Goal: Transaction & Acquisition: Purchase product/service

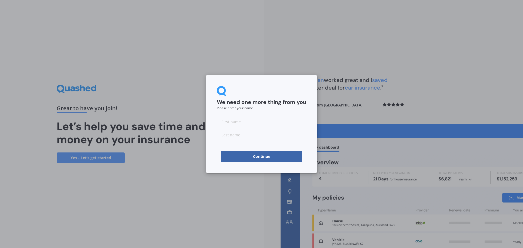
click at [225, 123] on input at bounding box center [261, 121] width 89 height 11
type input "[PERSON_NAME]"
click at [224, 136] on input at bounding box center [261, 134] width 89 height 11
type input "[PERSON_NAME]"
click at [261, 159] on button "Continue" at bounding box center [262, 156] width 82 height 11
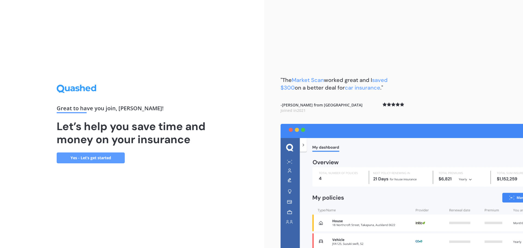
click at [96, 159] on link "Yes - Let’s get started" at bounding box center [91, 158] width 68 height 11
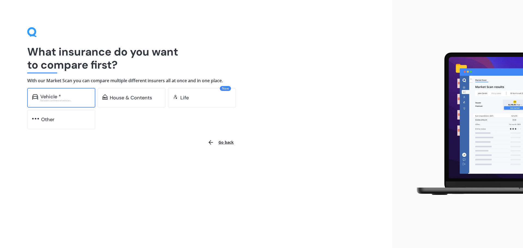
click at [52, 98] on div "Vehicle *" at bounding box center [50, 96] width 21 height 5
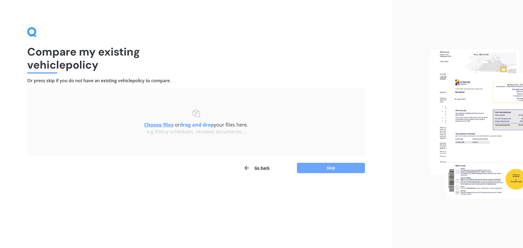
click at [340, 171] on button "Skip" at bounding box center [331, 168] width 68 height 10
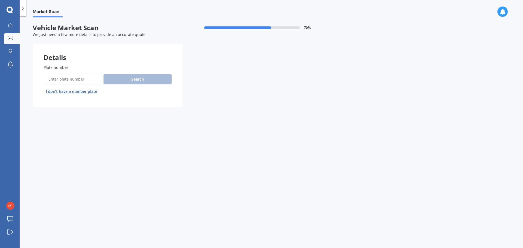
click at [49, 78] on input "Plate number" at bounding box center [73, 79] width 58 height 11
type input "msl570"
click at [133, 81] on button "Search" at bounding box center [138, 79] width 68 height 10
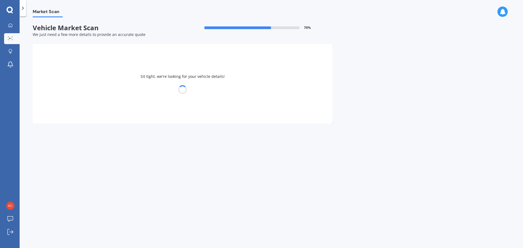
select select "NISSAN"
select select "WINGROAD"
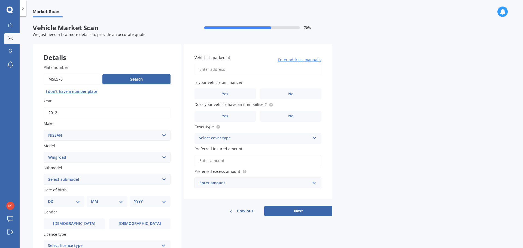
scroll to position [27, 0]
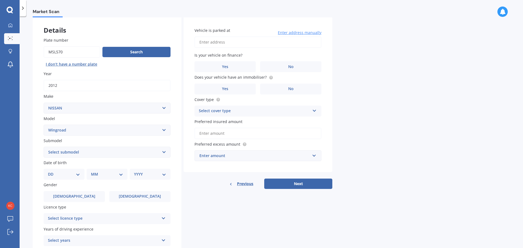
click at [78, 176] on select "DD 01 02 03 04 05 06 07 08 09 10 11 12 13 14 15 16 17 18 19 20 21 22 23 24 25 2…" at bounding box center [64, 174] width 32 height 6
select select "24"
click at [52, 171] on select "DD 01 02 03 04 05 06 07 08 09 10 11 12 13 14 15 16 17 18 19 20 21 22 23 24 25 2…" at bounding box center [64, 174] width 32 height 6
click at [122, 174] on select "MM 01 02 03 04 05 06 07 08 09 10 11 12" at bounding box center [108, 174] width 30 height 6
select select "10"
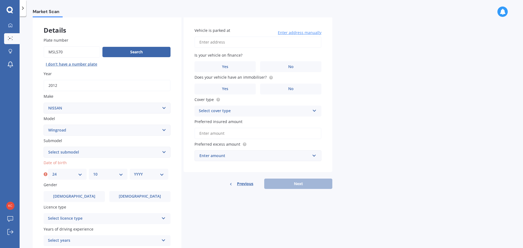
click at [93, 171] on select "MM 01 02 03 04 05 06 07 08 09 10 11 12" at bounding box center [108, 174] width 30 height 6
click at [162, 175] on select "YYYY 2025 2024 2023 2022 2021 2020 2019 2018 2017 2016 2015 2014 2013 2012 2011…" at bounding box center [149, 174] width 30 height 6
select select "1966"
click at [134, 171] on select "YYYY 2025 2024 2023 2022 2021 2020 2019 2018 2017 2016 2015 2014 2013 2012 2011…" at bounding box center [149, 174] width 30 height 6
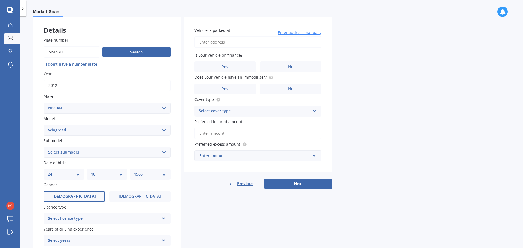
click at [87, 196] on label "[DEMOGRAPHIC_DATA]" at bounding box center [74, 196] width 61 height 11
click at [0, 0] on input "[DEMOGRAPHIC_DATA]" at bounding box center [0, 0] width 0 height 0
click at [165, 218] on icon at bounding box center [163, 218] width 5 height 4
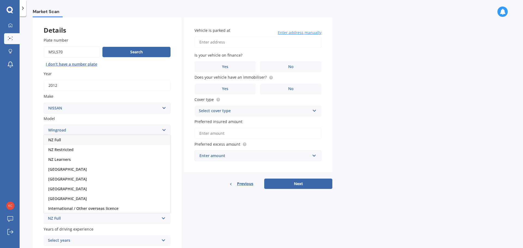
click at [63, 139] on div "NZ Full" at bounding box center [107, 140] width 126 height 10
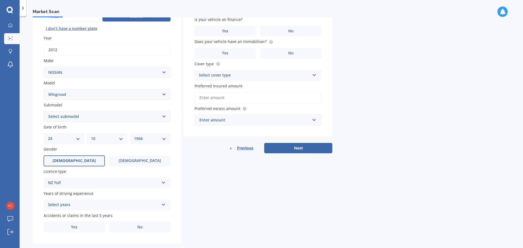
scroll to position [72, 0]
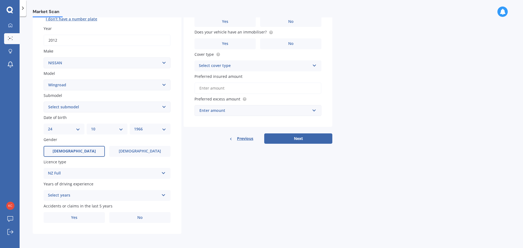
click at [162, 194] on icon at bounding box center [163, 194] width 5 height 4
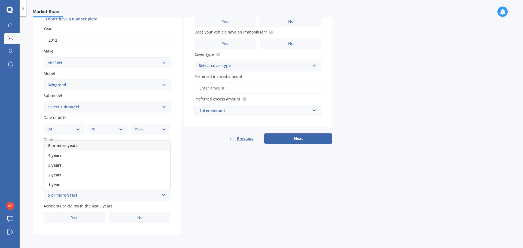
click at [72, 146] on span "5 or more years" at bounding box center [62, 145] width 29 height 5
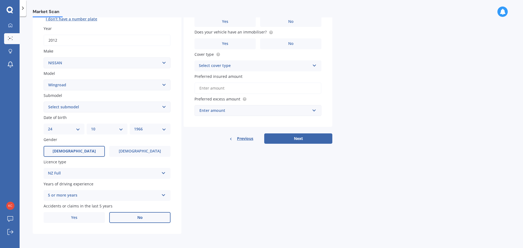
click at [139, 219] on span "No" at bounding box center [139, 218] width 5 height 5
click at [0, 0] on input "No" at bounding box center [0, 0] width 0 height 0
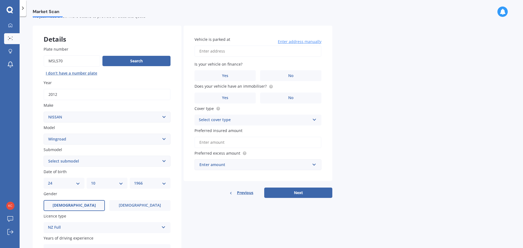
scroll to position [18, 0]
click at [203, 51] on input "Vehicle is parked at" at bounding box center [258, 51] width 127 height 11
type input "29 Sovereign St FlatbushAuckland 2019"
click at [288, 76] on span "No" at bounding box center [290, 76] width 5 height 5
click at [0, 0] on input "No" at bounding box center [0, 0] width 0 height 0
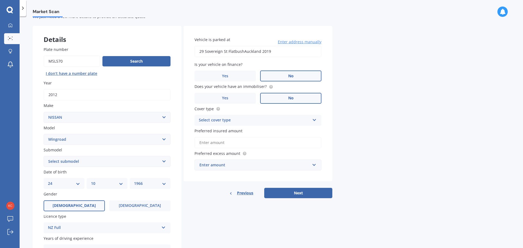
click at [287, 98] on label "No" at bounding box center [290, 98] width 61 height 11
click at [0, 0] on input "No" at bounding box center [0, 0] width 0 height 0
click at [314, 120] on icon at bounding box center [314, 119] width 5 height 4
click at [226, 131] on span "Comprehensive" at bounding box center [213, 130] width 29 height 5
click at [199, 142] on input "Preferred insured amount" at bounding box center [258, 142] width 127 height 11
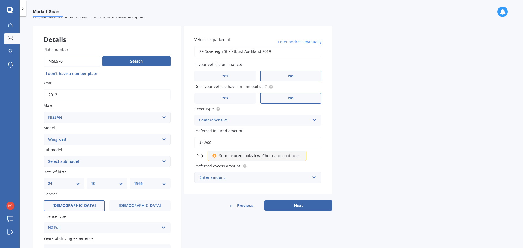
type input "$4,900"
click at [314, 177] on input "text" at bounding box center [256, 177] width 122 height 10
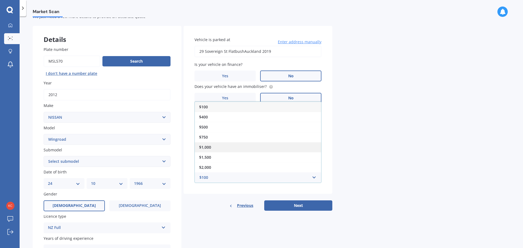
click at [219, 148] on div "$1,000" at bounding box center [258, 147] width 126 height 10
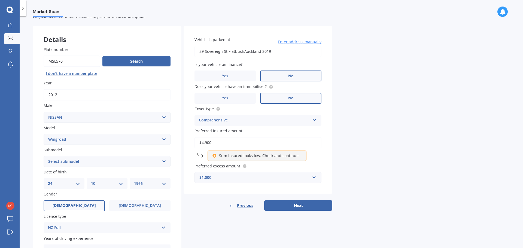
click at [78, 184] on select "DD 01 02 03 04 05 06 07 08 09 10 11 12 13 14 15 16 17 18 19 20 21 22 23 24 25 2…" at bounding box center [64, 184] width 32 height 6
select select "12"
click at [48, 181] on select "DD 01 02 03 04 05 06 07 08 09 10 11 12 13 14 15 16 17 18 19 20 21 22 23 24 25 2…" at bounding box center [64, 184] width 32 height 6
click at [164, 184] on select "YYYY 2025 2024 2023 2022 2021 2020 2019 2018 2017 2016 2015 2014 2013 2012 2011…" at bounding box center [150, 184] width 32 height 6
select select "2007"
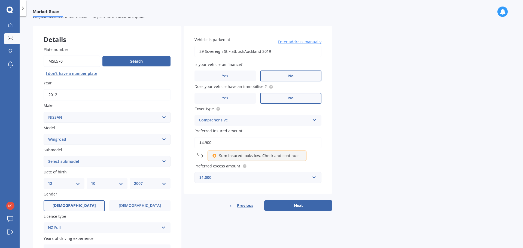
click at [134, 181] on select "YYYY 2025 2024 2023 2022 2021 2020 2019 2018 2017 2016 2015 2014 2013 2012 2011…" at bounding box center [150, 184] width 32 height 6
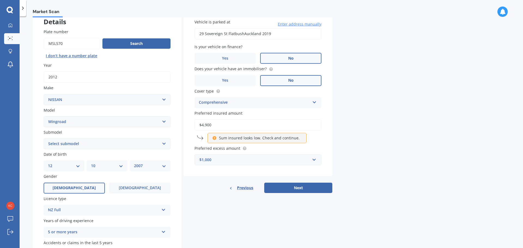
scroll to position [72, 0]
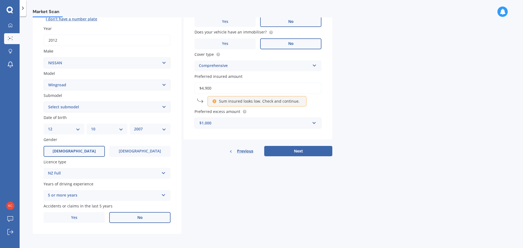
click at [164, 172] on icon at bounding box center [163, 172] width 5 height 4
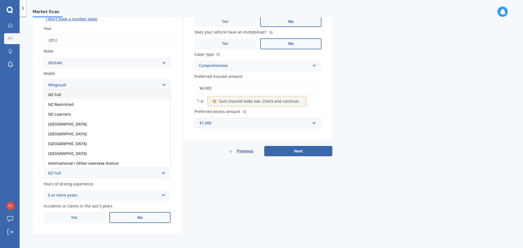
drag, startPoint x: 70, startPoint y: 105, endPoint x: 69, endPoint y: 108, distance: 2.9
click at [70, 105] on span "NZ Restricted" at bounding box center [60, 104] width 25 height 5
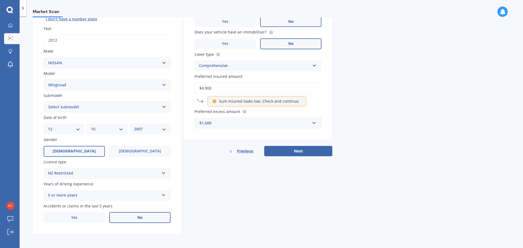
click at [165, 195] on icon at bounding box center [163, 194] width 5 height 4
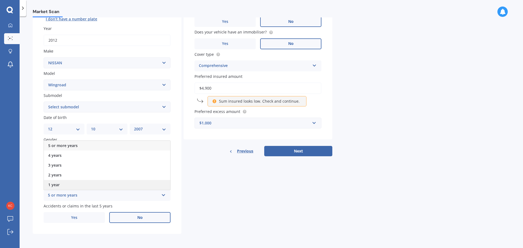
click at [64, 185] on div "1 year" at bounding box center [107, 185] width 126 height 10
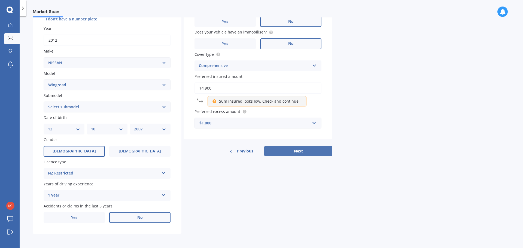
click at [297, 153] on button "Next" at bounding box center [298, 151] width 68 height 10
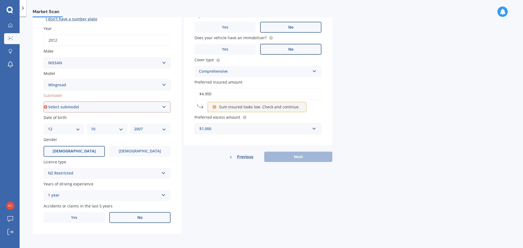
click at [163, 108] on select "Select submodel (All)" at bounding box center [107, 107] width 127 height 11
select select "(ALL)"
click at [44, 102] on select "Select submodel (All)" at bounding box center [107, 107] width 127 height 11
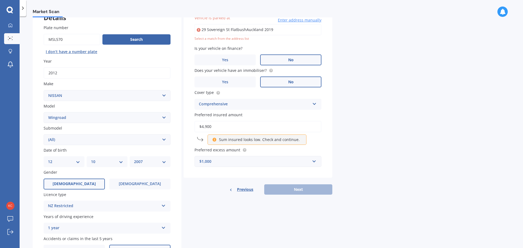
scroll to position [37, 0]
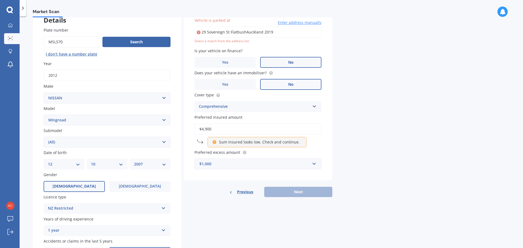
click at [259, 31] on input "29 Sovereign St FlatbushAuckland 2019" at bounding box center [258, 31] width 127 height 11
click at [284, 29] on input "29 Sovereign St FlatbushAuckland 2019" at bounding box center [258, 31] width 127 height 11
drag, startPoint x: 281, startPoint y: 31, endPoint x: 270, endPoint y: 31, distance: 11.2
click at [270, 31] on input "29 Sovereign St FlatbushAuckland 2019" at bounding box center [258, 31] width 127 height 11
click at [245, 32] on input "29 Sovereign St FlatbushAuckland 2019" at bounding box center [258, 31] width 127 height 11
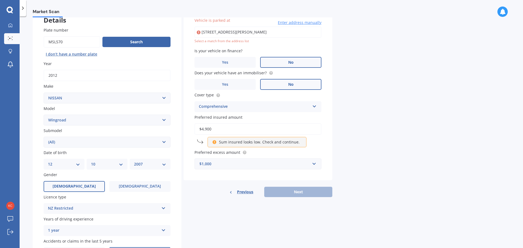
type input "[STREET_ADDRESS][PERSON_NAME] 2019"
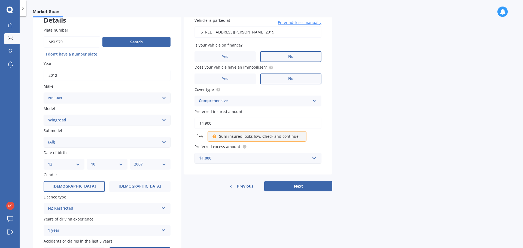
click at [215, 137] on icon at bounding box center [214, 136] width 5 height 4
click at [214, 124] on input "$4,900" at bounding box center [258, 123] width 127 height 11
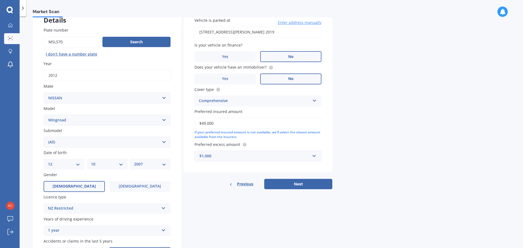
type input "$4,900"
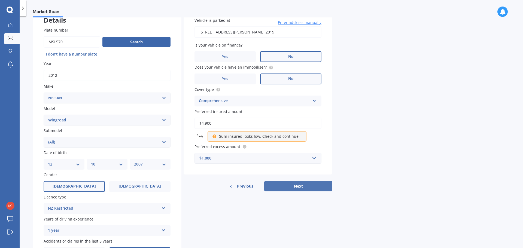
click at [306, 188] on button "Next" at bounding box center [298, 186] width 68 height 10
select select "12"
select select "10"
select select "2007"
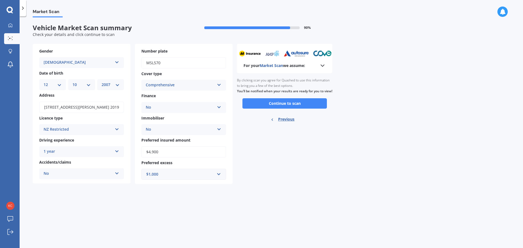
scroll to position [0, 0]
click at [272, 109] on button "Continue to scan" at bounding box center [284, 103] width 84 height 10
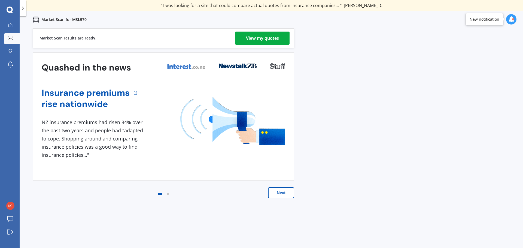
click at [252, 38] on div "View my quotes" at bounding box center [262, 38] width 33 height 13
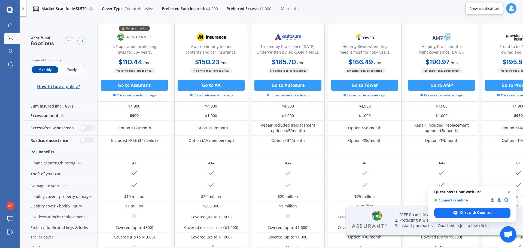
click at [71, 68] on span "Yearly" at bounding box center [71, 69] width 27 height 7
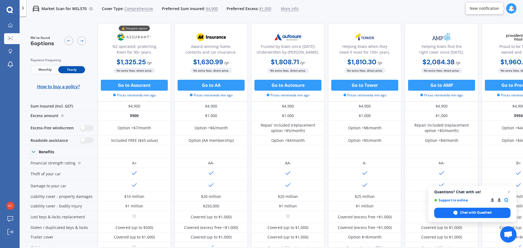
click at [262, 10] on span "$1,000" at bounding box center [265, 8] width 12 height 5
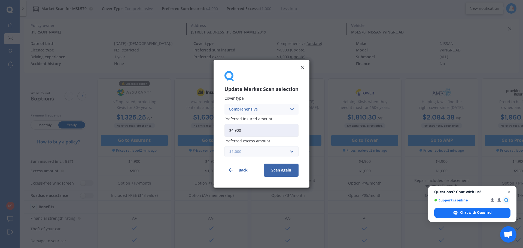
click at [292, 153] on input "text" at bounding box center [259, 152] width 69 height 10
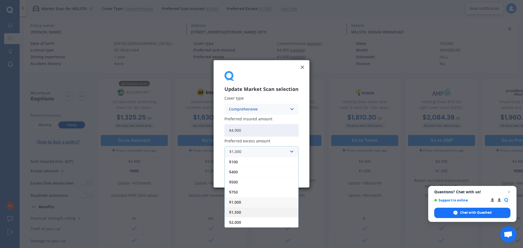
click at [244, 210] on div "$1,500" at bounding box center [262, 213] width 74 height 10
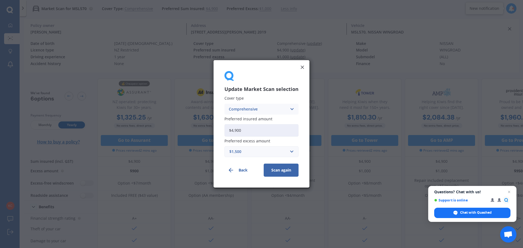
click at [278, 171] on button "Scan again" at bounding box center [281, 170] width 35 height 13
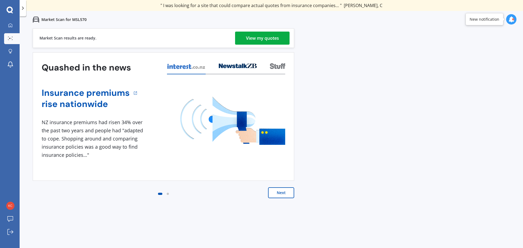
click at [251, 40] on div "View my quotes" at bounding box center [262, 38] width 33 height 13
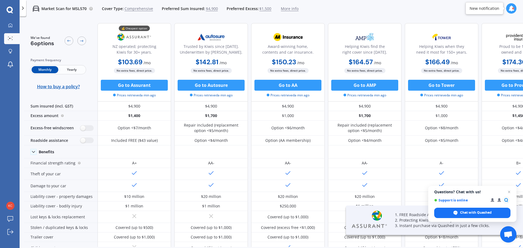
click at [68, 69] on span "Yearly" at bounding box center [71, 69] width 27 height 7
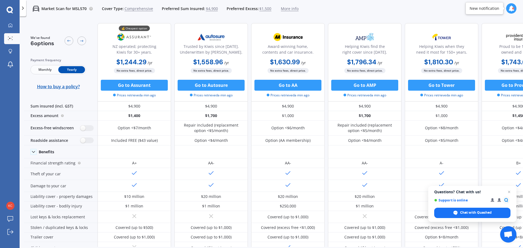
click at [262, 8] on span "$1,500" at bounding box center [265, 8] width 12 height 5
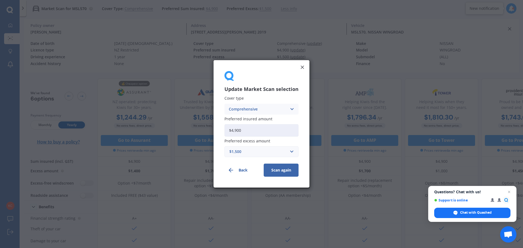
click at [246, 170] on button "Back" at bounding box center [241, 170] width 35 height 13
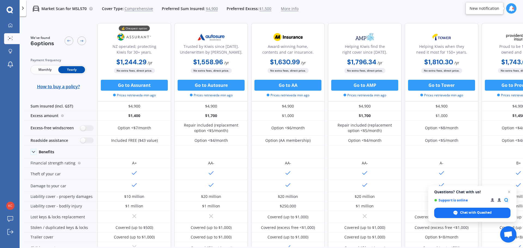
click at [24, 9] on icon at bounding box center [22, 7] width 5 height 5
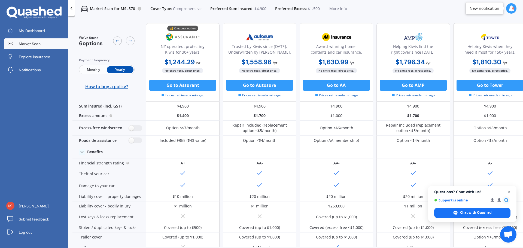
click at [22, 47] on link "Market Scan" at bounding box center [36, 43] width 64 height 11
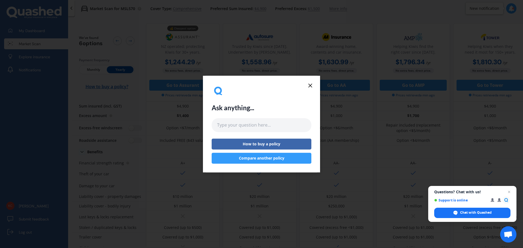
click at [266, 157] on button "Compare another policy" at bounding box center [262, 158] width 100 height 11
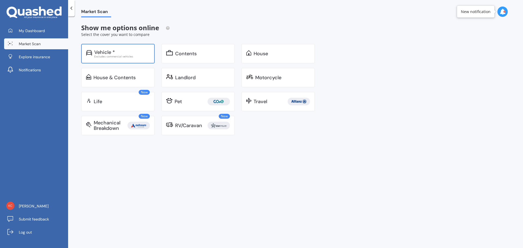
click at [106, 55] on div "Excludes commercial vehicles" at bounding box center [122, 56] width 56 height 3
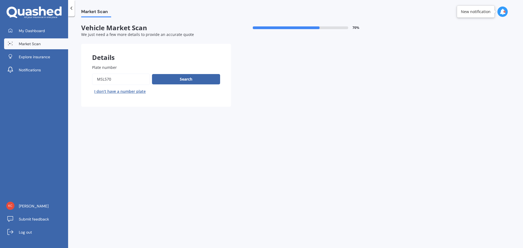
drag, startPoint x: 123, startPoint y: 78, endPoint x: 93, endPoint y: 78, distance: 30.2
click at [93, 78] on input "Plate number" at bounding box center [121, 79] width 58 height 11
type input "jnh267"
click at [183, 79] on button "Search" at bounding box center [186, 79] width 68 height 10
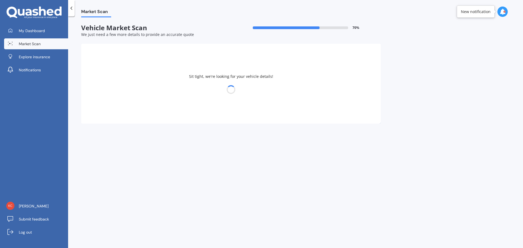
select select "TOYOTA"
select select "CAMRY"
select select "12"
select select "10"
select select "2007"
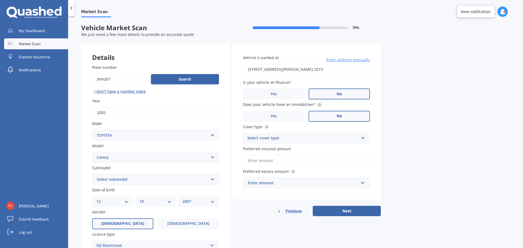
click at [214, 179] on select "Select submodel (All other) Altise 2.4 Altise 3.0 V6 Ateva 2.4 Ateva 3.0 V6 Azu…" at bounding box center [155, 179] width 127 height 11
select select "ALTISE 2.4"
click at [92, 174] on select "Select submodel (All other) Altise 2.4 Altise 3.0 V6 Ateva 2.4 Ateva 3.0 V6 Azu…" at bounding box center [155, 179] width 127 height 11
click at [127, 202] on select "DD 01 02 03 04 05 06 07 08 09 10 11 12 13 14 15 16 17 18 19 20 21 22 23 24 25 2…" at bounding box center [112, 202] width 32 height 6
select select "19"
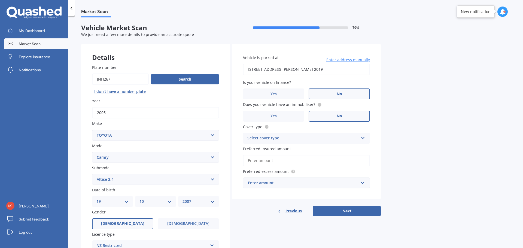
click at [96, 199] on select "DD 01 02 03 04 05 06 07 08 09 10 11 12 13 14 15 16 17 18 19 20 21 22 23 24 25 2…" at bounding box center [112, 202] width 32 height 6
click at [169, 202] on select "MM 01 02 03 04 05 06 07 08 09 10 11 12" at bounding box center [155, 202] width 32 height 6
select select "06"
click at [139, 199] on select "MM 01 02 03 04 05 06 07 08 09 10 11 12" at bounding box center [155, 202] width 32 height 6
click at [213, 201] on select "YYYY 2025 2024 2023 2022 2021 2020 2019 2018 2017 2016 2015 2014 2013 2012 2011…" at bounding box center [199, 202] width 32 height 6
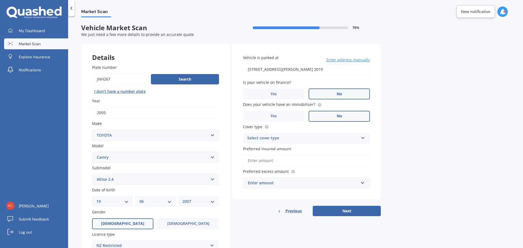
select select "1997"
click at [183, 199] on select "YYYY 2025 2024 2023 2022 2021 2020 2019 2018 2017 2016 2015 2014 2013 2012 2011…" at bounding box center [199, 202] width 32 height 6
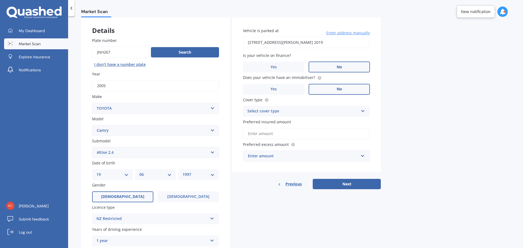
scroll to position [27, 0]
click at [213, 218] on icon at bounding box center [212, 218] width 5 height 4
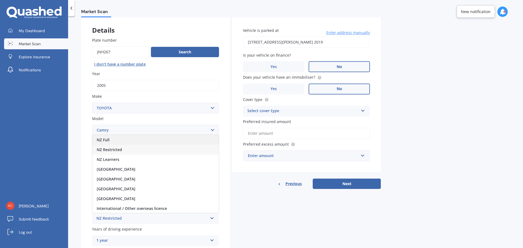
click at [113, 141] on div "NZ Full" at bounding box center [155, 140] width 126 height 10
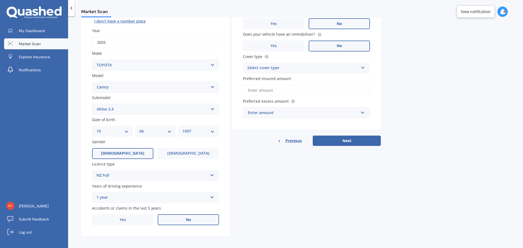
scroll to position [72, 0]
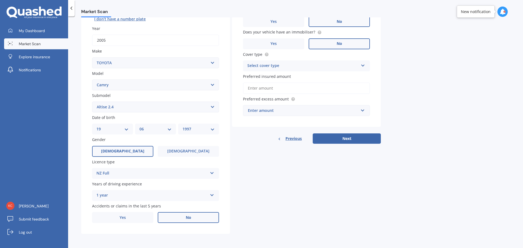
click at [212, 194] on icon at bounding box center [212, 194] width 5 height 4
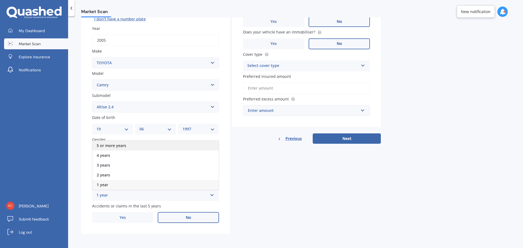
click at [114, 145] on span "5 or more years" at bounding box center [111, 145] width 29 height 5
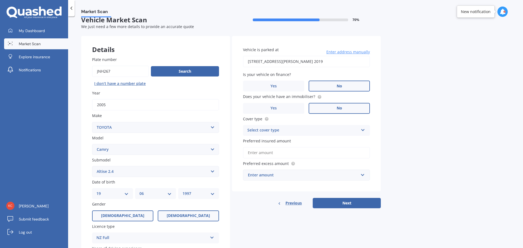
scroll to position [0, 0]
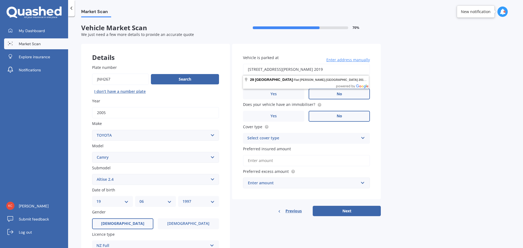
drag, startPoint x: 333, startPoint y: 68, endPoint x: 248, endPoint y: 73, distance: 86.0
click at [248, 73] on input "[STREET_ADDRESS][PERSON_NAME] 2019" at bounding box center [306, 69] width 127 height 11
type input "[STREET_ADDRESS]"
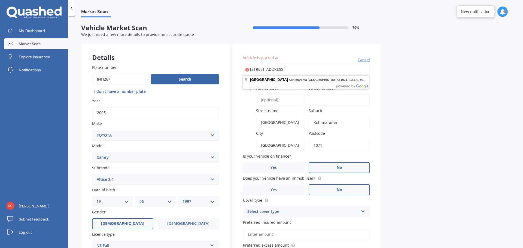
click at [363, 110] on label "Suburb" at bounding box center [338, 111] width 59 height 6
click at [363, 117] on input "Kohimarama" at bounding box center [339, 122] width 61 height 11
click at [315, 100] on input "Street number" at bounding box center [339, 99] width 61 height 11
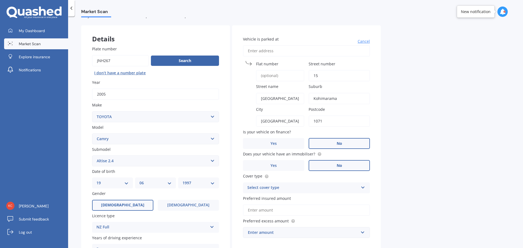
scroll to position [27, 0]
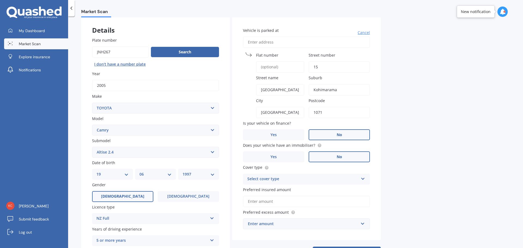
type input "15"
click at [363, 178] on icon at bounding box center [363, 178] width 5 height 4
click at [277, 191] on div "Comprehensive" at bounding box center [306, 190] width 126 height 10
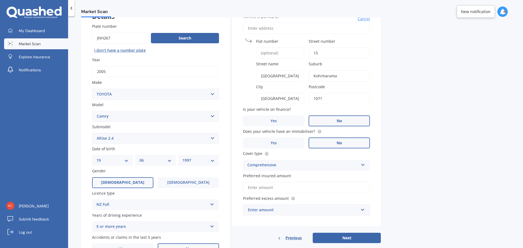
scroll to position [54, 0]
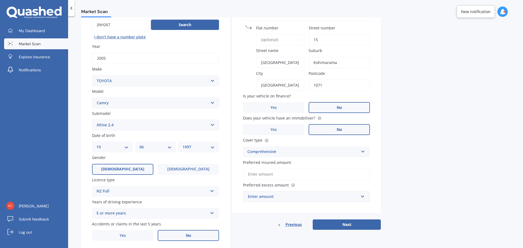
click at [251, 175] on input "Preferred insured amount" at bounding box center [306, 174] width 127 height 11
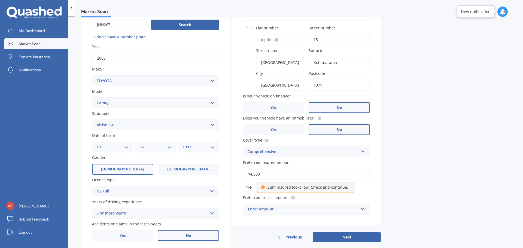
type input "$4,500"
click at [364, 208] on input "text" at bounding box center [305, 209] width 122 height 10
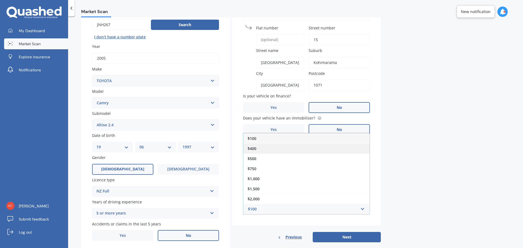
click at [260, 148] on div "$400" at bounding box center [306, 149] width 126 height 10
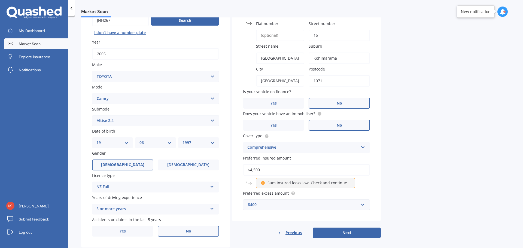
scroll to position [72, 0]
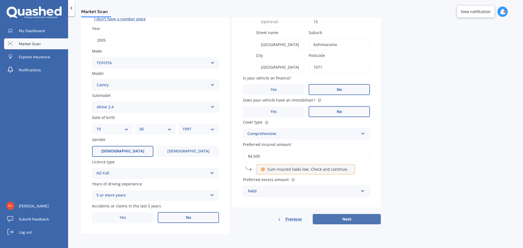
click at [347, 220] on button "Next" at bounding box center [347, 219] width 68 height 10
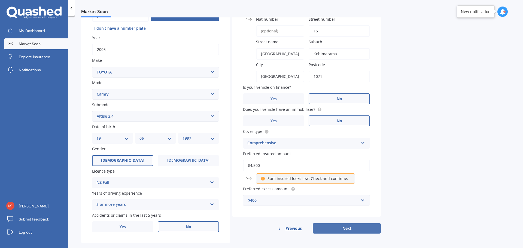
select select "19"
select select "06"
select select "1997"
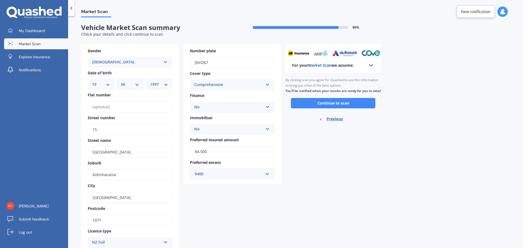
scroll to position [0, 0]
click at [324, 109] on button "Continue to scan" at bounding box center [333, 103] width 84 height 10
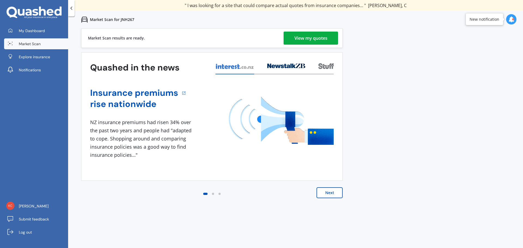
click at [324, 41] on div "View my quotes" at bounding box center [311, 38] width 33 height 13
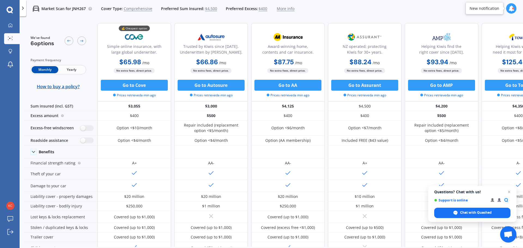
click at [73, 69] on span "Yearly" at bounding box center [71, 69] width 27 height 7
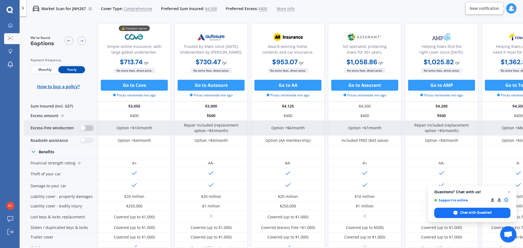
click at [93, 128] on label at bounding box center [86, 128] width 13 height 6
radio input "true"
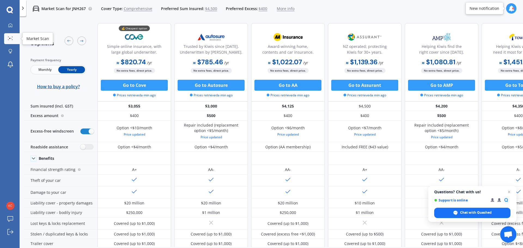
click at [10, 37] on icon at bounding box center [10, 39] width 5 height 4
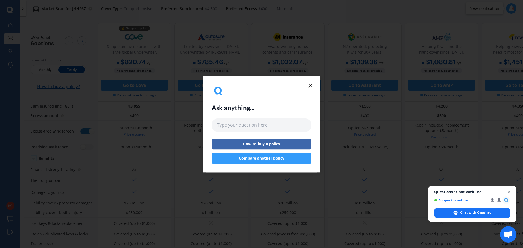
click at [264, 159] on button "Compare another policy" at bounding box center [262, 158] width 100 height 11
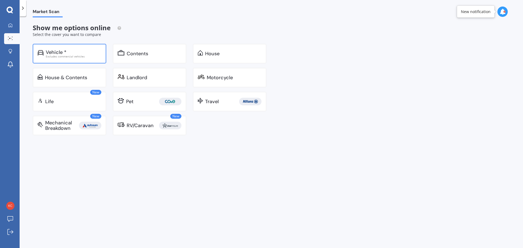
click at [62, 53] on div "Vehicle *" at bounding box center [56, 52] width 21 height 5
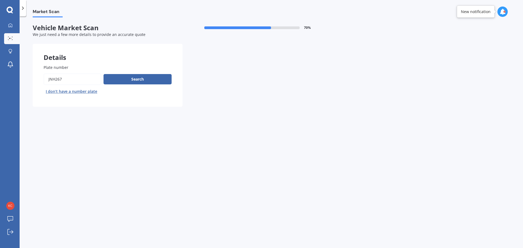
drag, startPoint x: 63, startPoint y: 80, endPoint x: 35, endPoint y: 78, distance: 27.9
click at [37, 83] on div "Plate number Search I don’t have a number plate" at bounding box center [108, 80] width 150 height 53
type input "msl570"
click at [124, 78] on button "Search" at bounding box center [138, 79] width 68 height 10
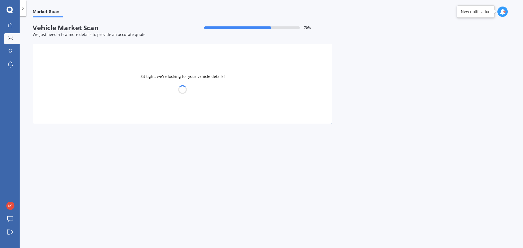
select select "NISSAN"
select select "WINGROAD"
select select "19"
select select "06"
select select "1997"
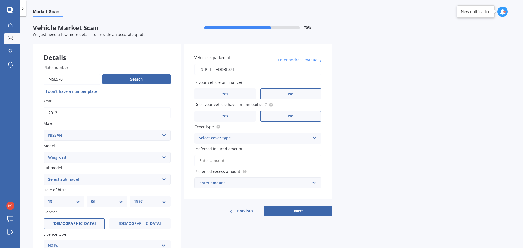
drag, startPoint x: 163, startPoint y: 180, endPoint x: 150, endPoint y: 179, distance: 12.8
click at [163, 180] on select "Select submodel (All)" at bounding box center [107, 179] width 127 height 11
select select "(ALL)"
click at [44, 174] on select "Select submodel (All)" at bounding box center [107, 179] width 127 height 11
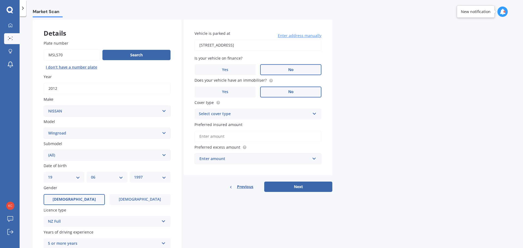
scroll to position [54, 0]
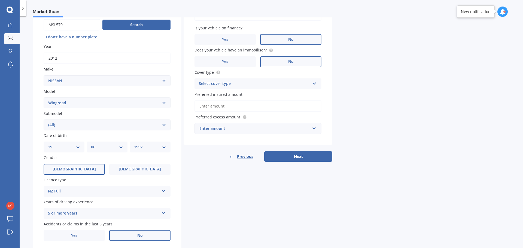
click at [78, 147] on select "DD 01 02 03 04 05 06 07 08 09 10 11 12 13 14 15 16 17 18 19 20 21 22 23 24 25 2…" at bounding box center [64, 147] width 32 height 6
select select "24"
click at [48, 144] on select "DD 01 02 03 04 05 06 07 08 09 10 11 12 13 14 15 16 17 18 19 20 21 22 23 24 25 2…" at bounding box center [64, 147] width 32 height 6
click at [123, 148] on select "MM 01 02 03 04 05 06 07 08 09 10 11 12" at bounding box center [107, 147] width 32 height 6
select select "10"
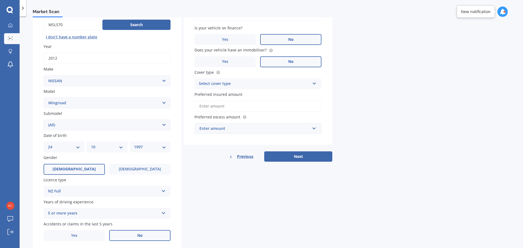
click at [91, 144] on select "MM 01 02 03 04 05 06 07 08 09 10 11 12" at bounding box center [107, 147] width 32 height 6
click at [163, 147] on select "YYYY 2025 2024 2023 2022 2021 2020 2019 2018 2017 2016 2015 2014 2013 2012 2011…" at bounding box center [150, 147] width 32 height 6
select select "1966"
click at [134, 144] on select "YYYY 2025 2024 2023 2022 2021 2020 2019 2018 2017 2016 2015 2014 2013 2012 2011…" at bounding box center [150, 147] width 32 height 6
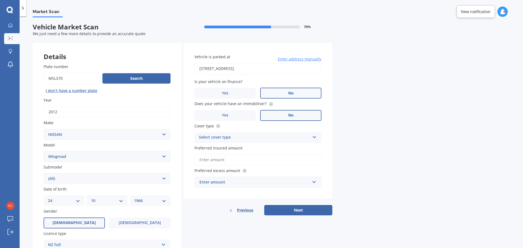
scroll to position [0, 0]
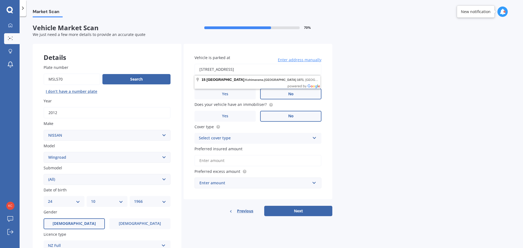
drag, startPoint x: 305, startPoint y: 68, endPoint x: 186, endPoint y: 72, distance: 119.1
click at [186, 72] on div "Vehicle is parked at [STREET_ADDRESS] Enter address manually Is your vehicle on…" at bounding box center [258, 122] width 149 height 156
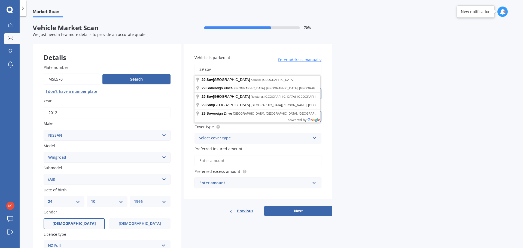
click at [272, 69] on input "29 sov" at bounding box center [258, 69] width 127 height 11
type input "[STREET_ADDRESS][PERSON_NAME] 2019"
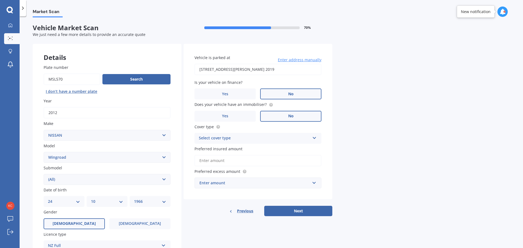
click at [315, 138] on icon at bounding box center [314, 137] width 5 height 4
click at [233, 151] on div "Comprehensive" at bounding box center [258, 149] width 126 height 10
click at [202, 160] on input "Preferred insured amount" at bounding box center [258, 160] width 127 height 11
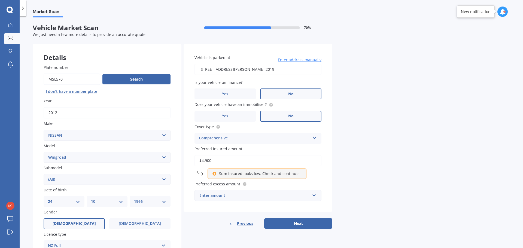
type input "$4,900"
click at [315, 196] on input "text" at bounding box center [256, 195] width 122 height 10
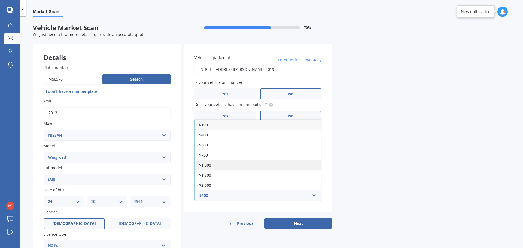
click at [222, 166] on div "$1,000" at bounding box center [258, 165] width 126 height 10
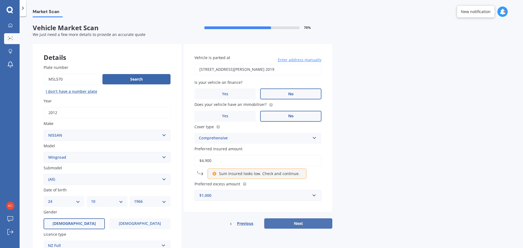
click at [294, 226] on button "Next" at bounding box center [298, 224] width 68 height 10
select select "24"
select select "10"
select select "1966"
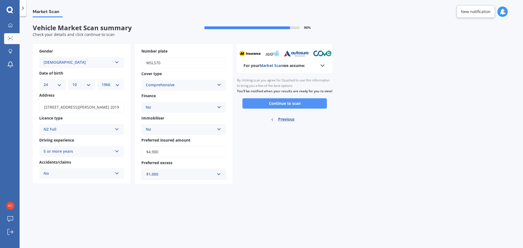
click at [270, 109] on button "Continue to scan" at bounding box center [284, 103] width 84 height 10
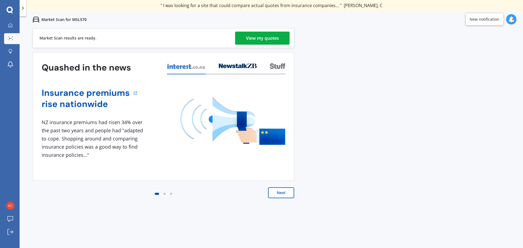
click at [266, 38] on div "View my quotes" at bounding box center [262, 38] width 33 height 13
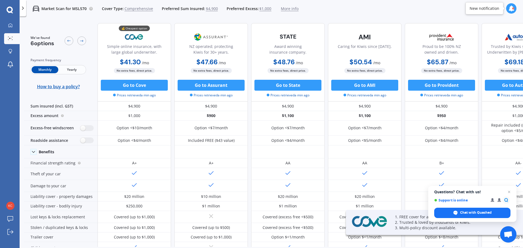
click at [72, 68] on span "Yearly" at bounding box center [71, 69] width 27 height 7
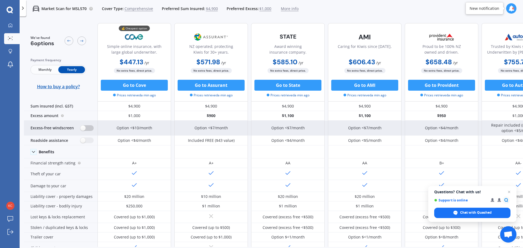
click at [91, 130] on label at bounding box center [86, 128] width 13 height 6
radio input "true"
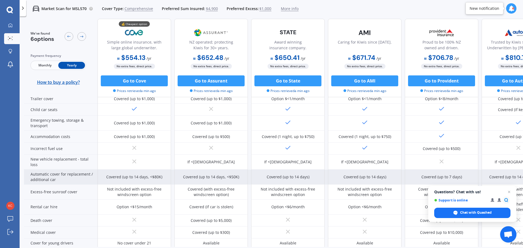
scroll to position [145, 0]
